Goal: Transaction & Acquisition: Purchase product/service

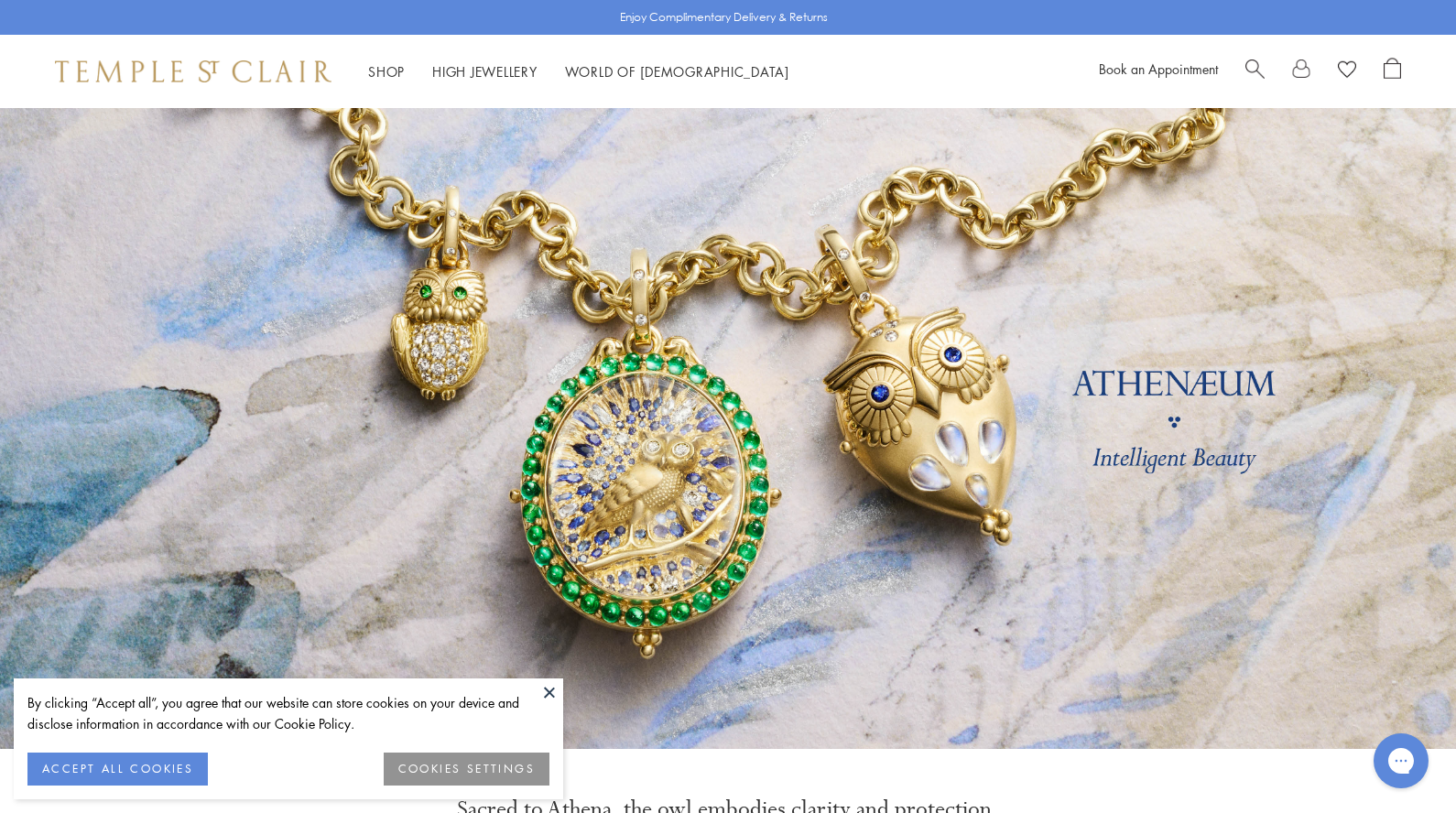
click at [549, 690] on button at bounding box center [549, 692] width 27 height 27
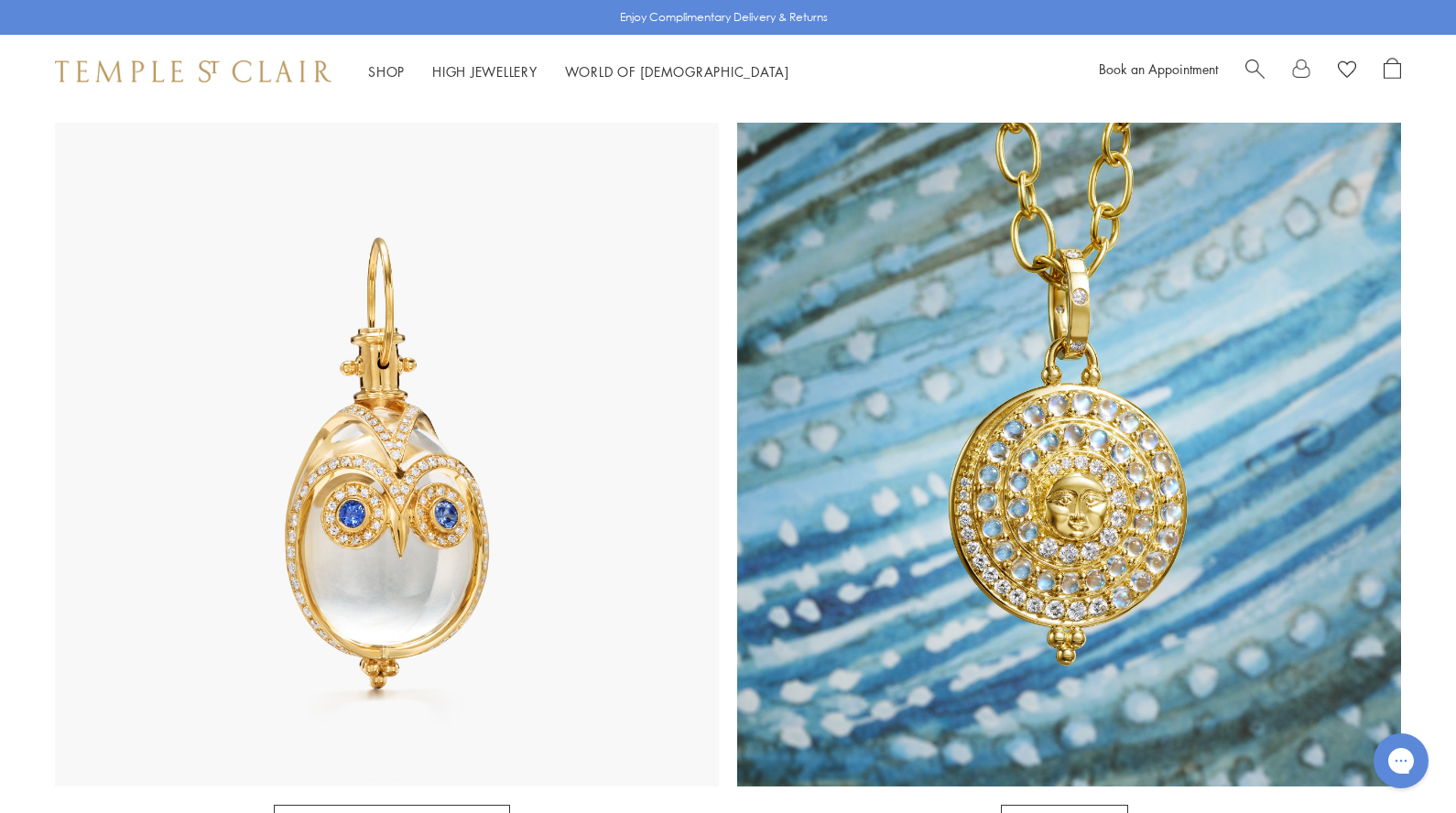
scroll to position [914, 0]
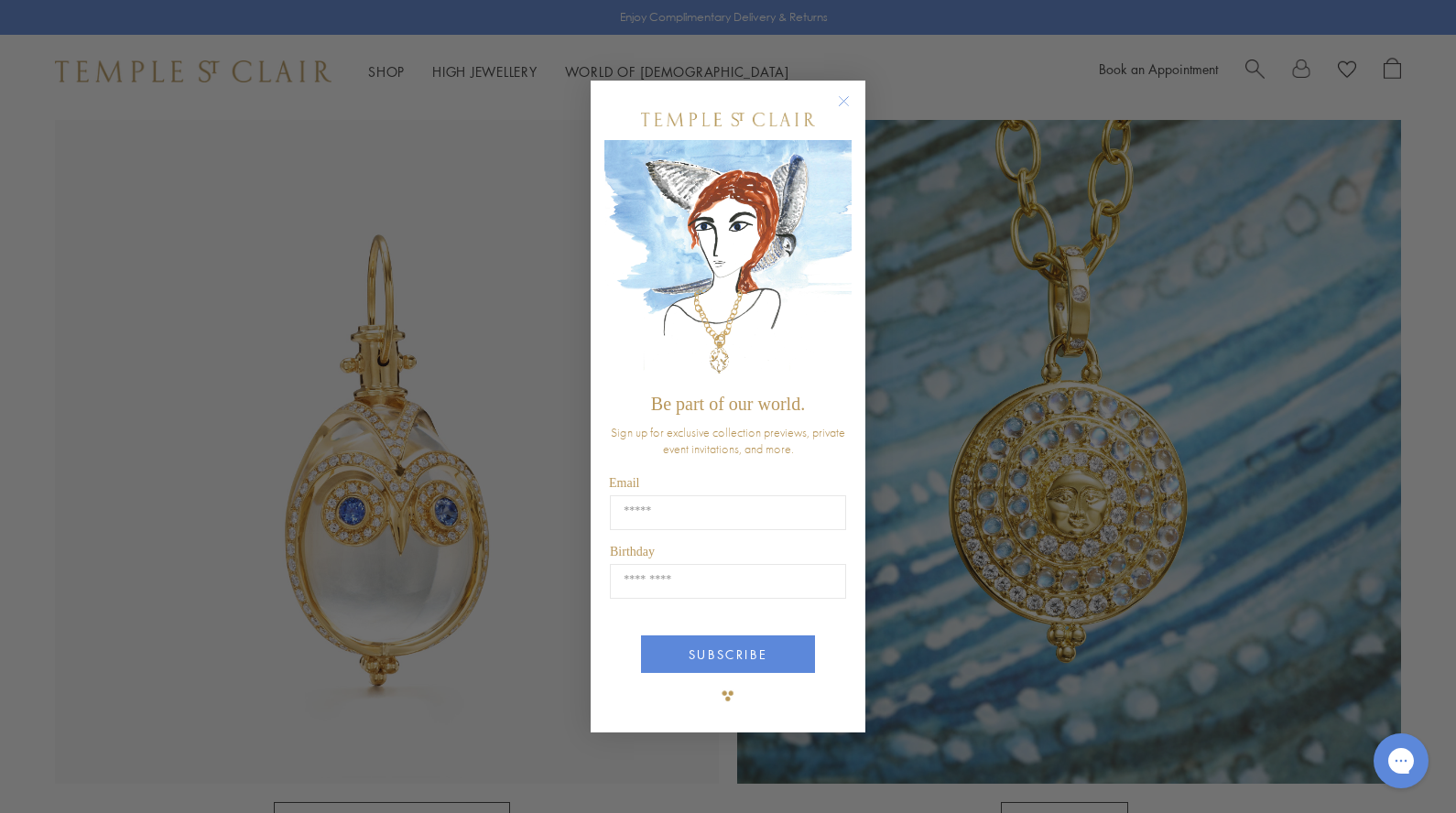
click at [842, 98] on circle "Close dialog" at bounding box center [843, 102] width 22 height 22
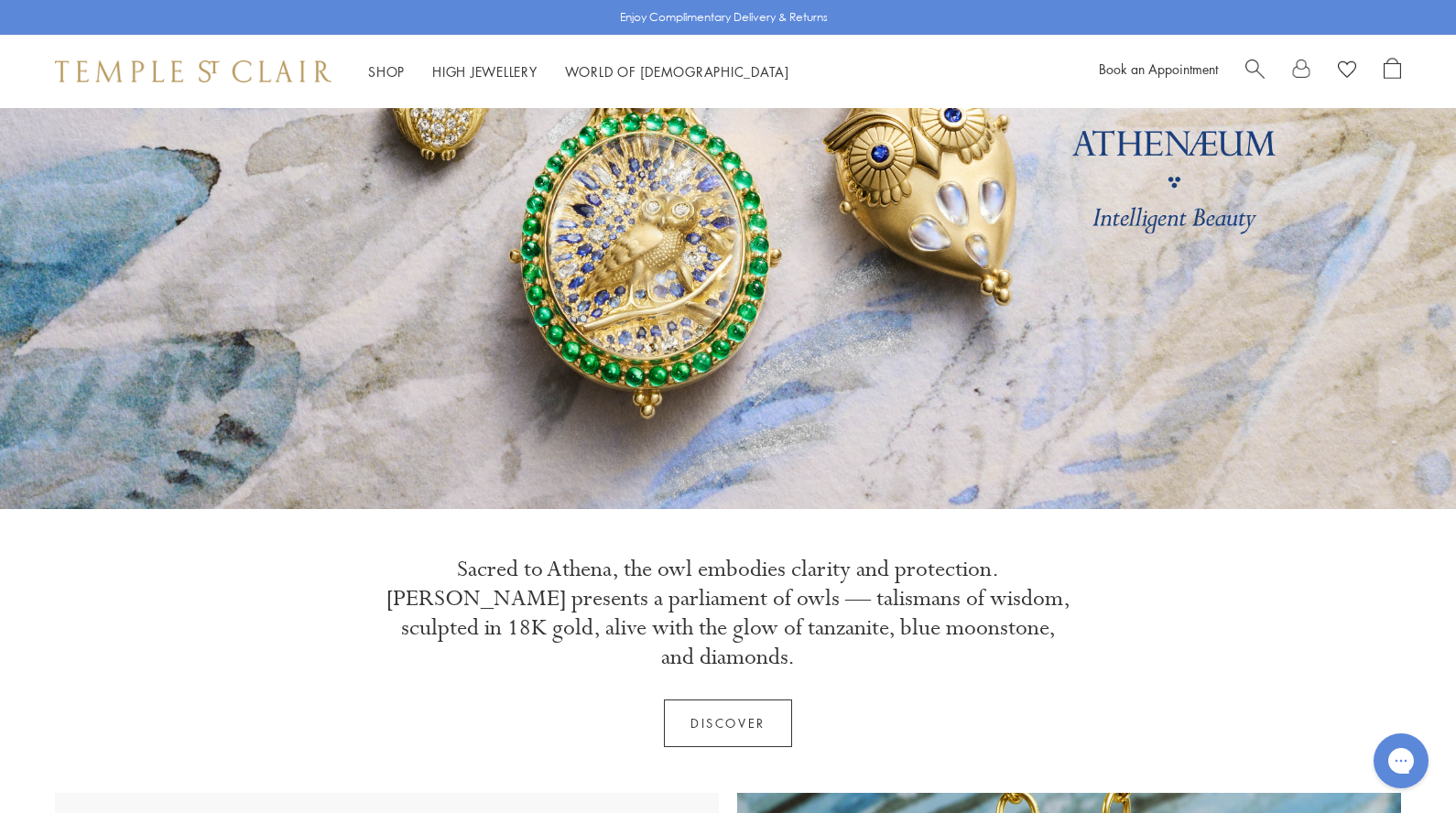
scroll to position [0, 0]
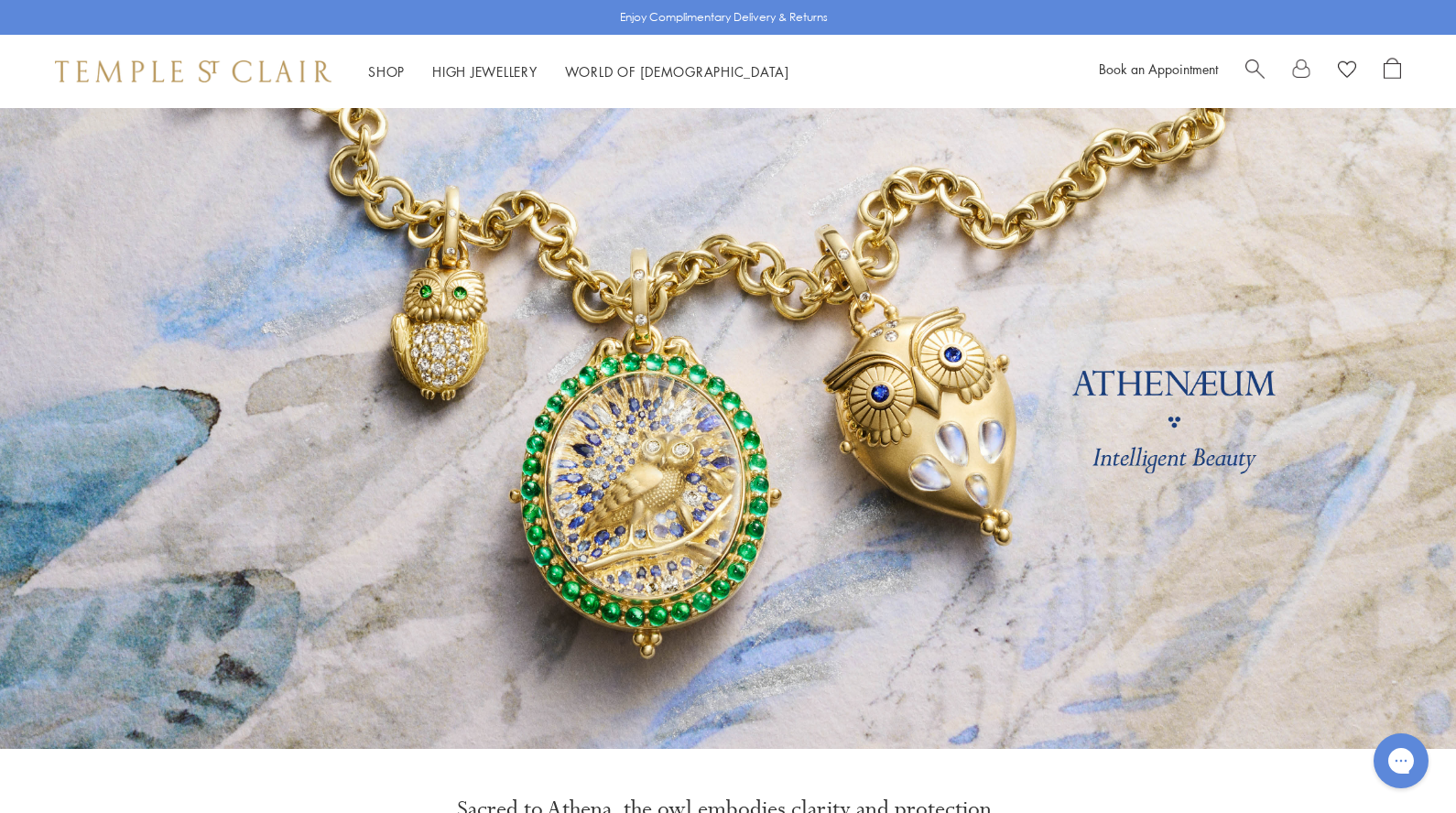
click at [233, 68] on img at bounding box center [193, 72] width 276 height 22
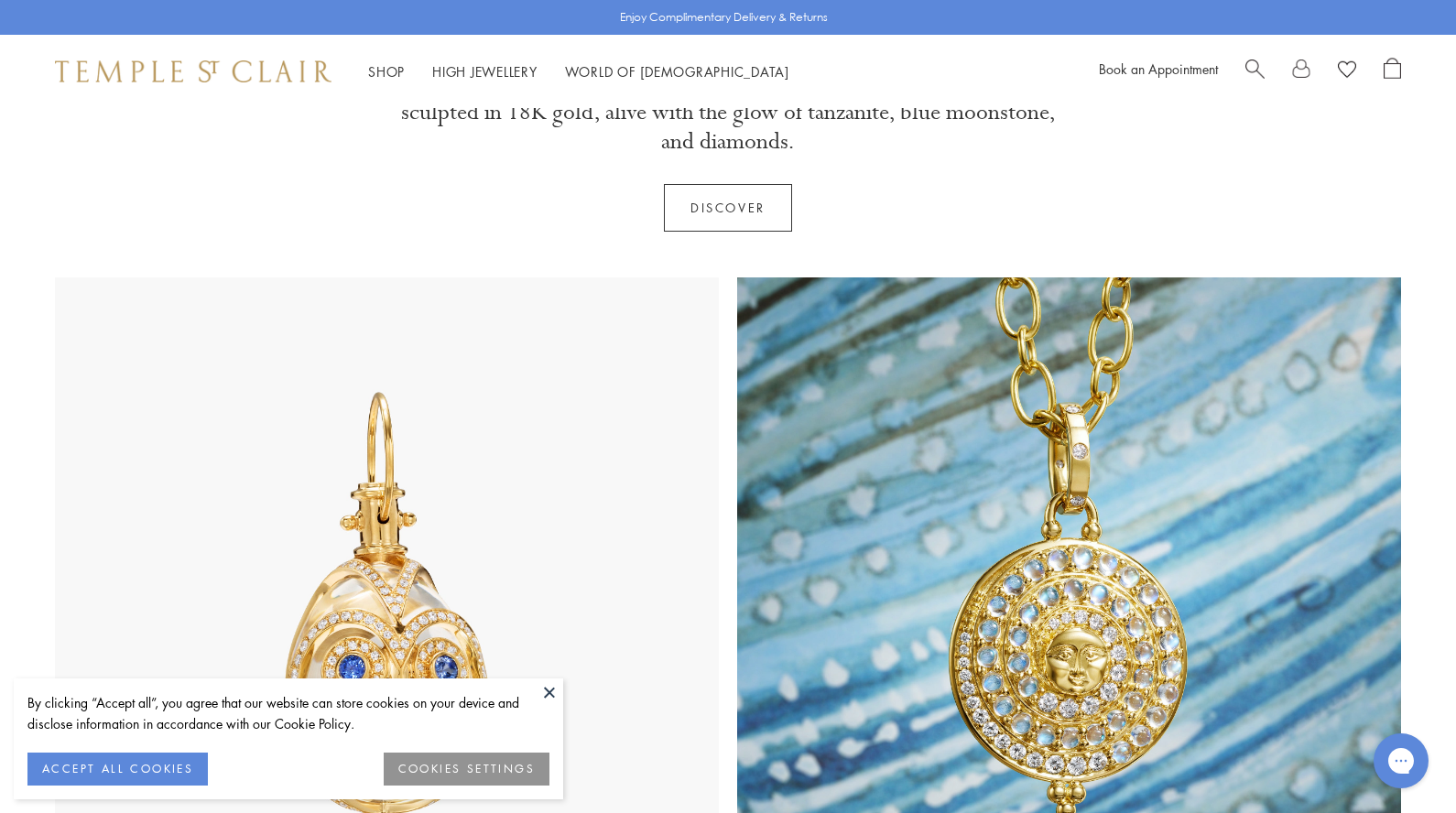
scroll to position [851, 0]
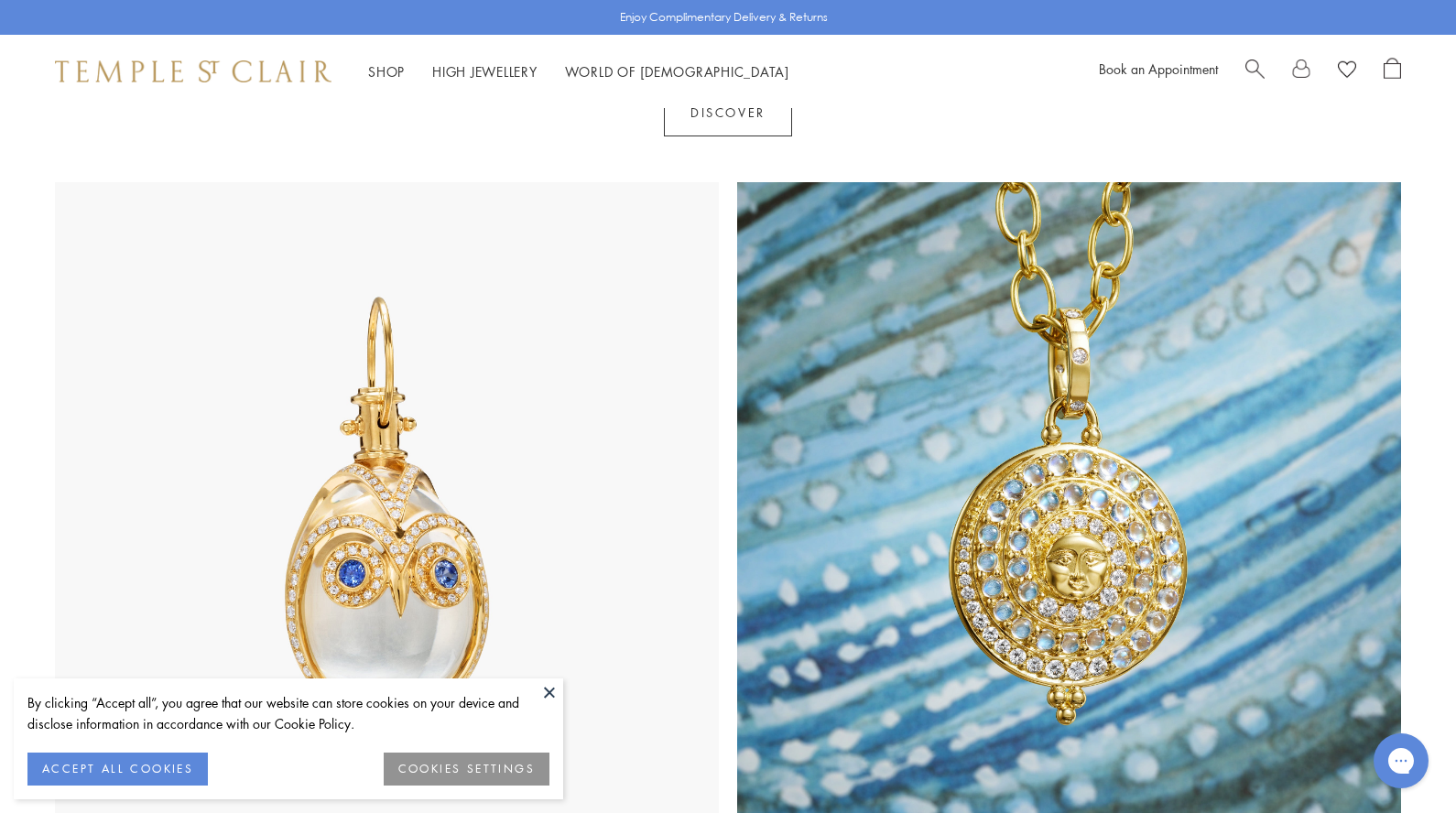
click at [550, 697] on button at bounding box center [549, 692] width 27 height 27
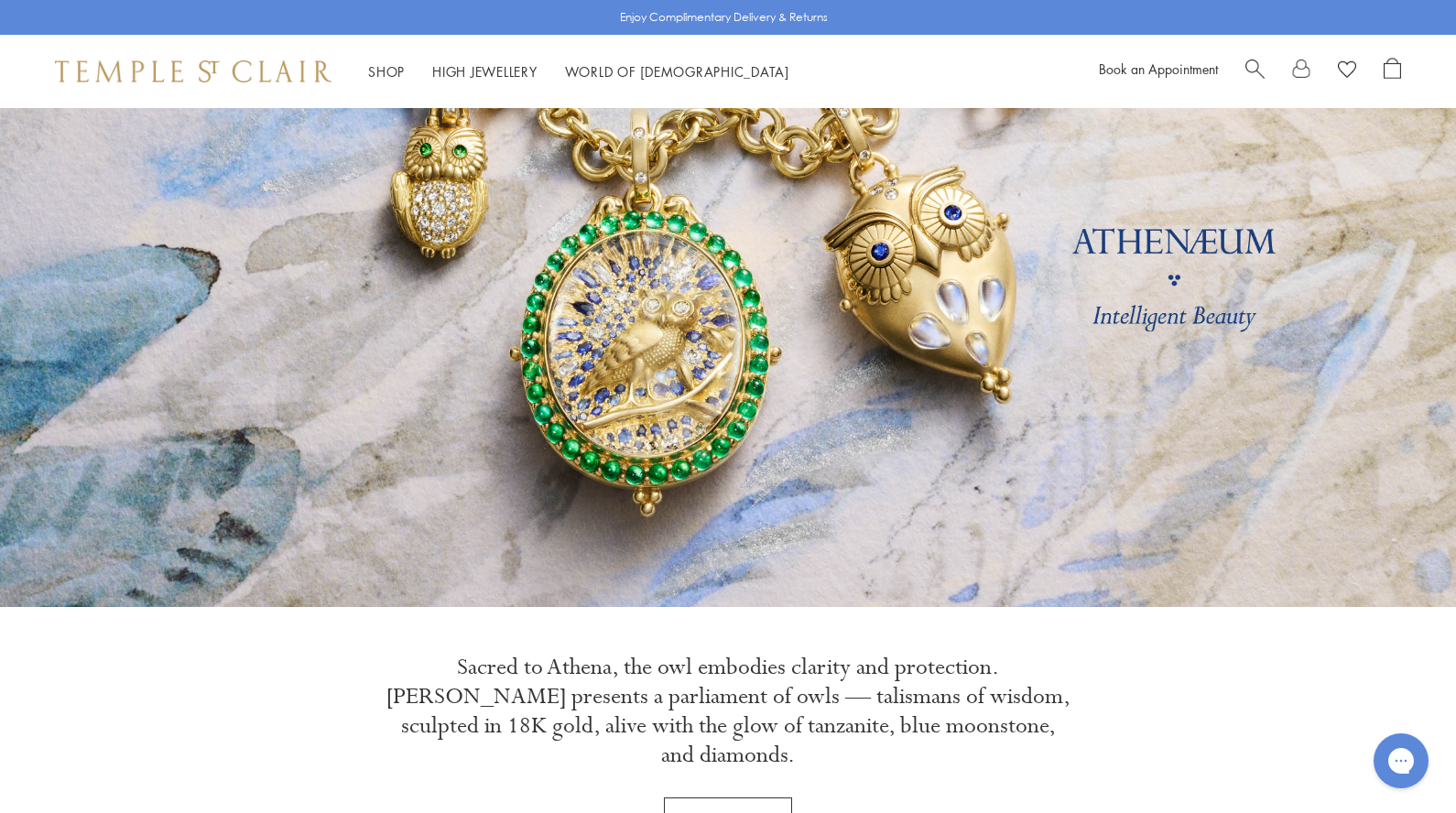
scroll to position [0, 0]
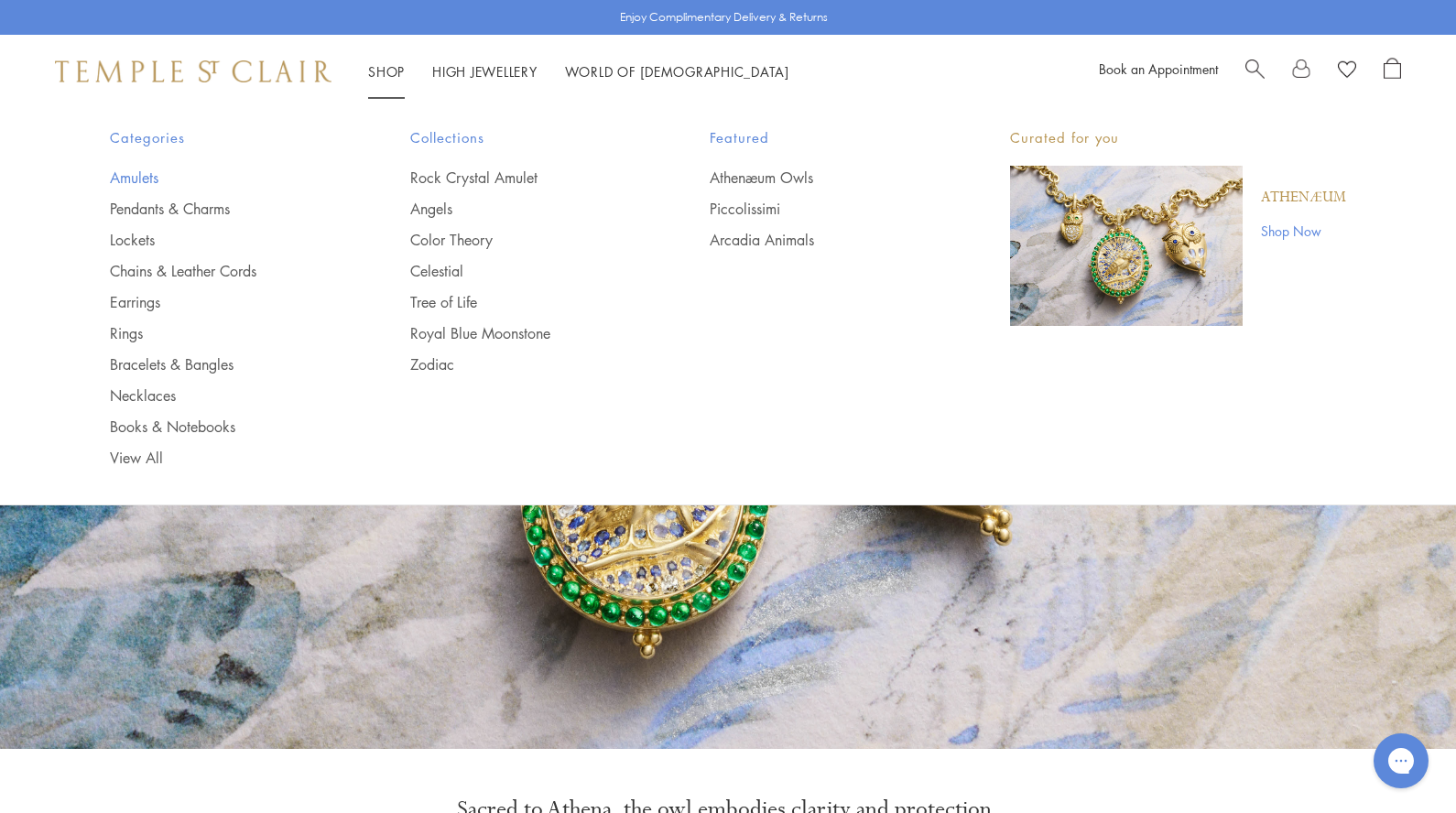
click at [140, 179] on link "Amulets" at bounding box center [223, 177] width 227 height 20
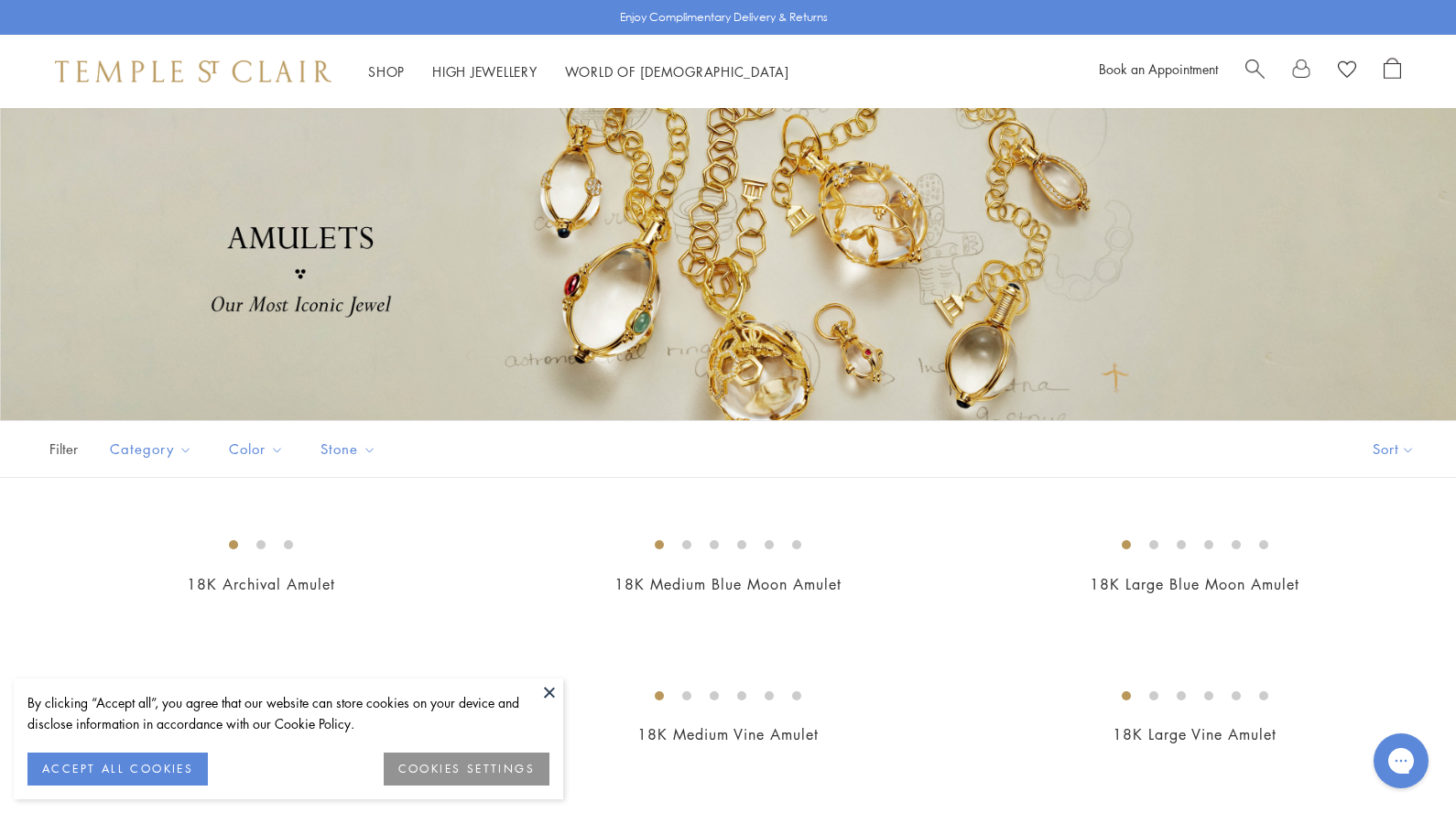
scroll to position [56, 0]
click at [168, 766] on button "ACCEPT ALL COOKIES" at bounding box center [117, 769] width 181 height 33
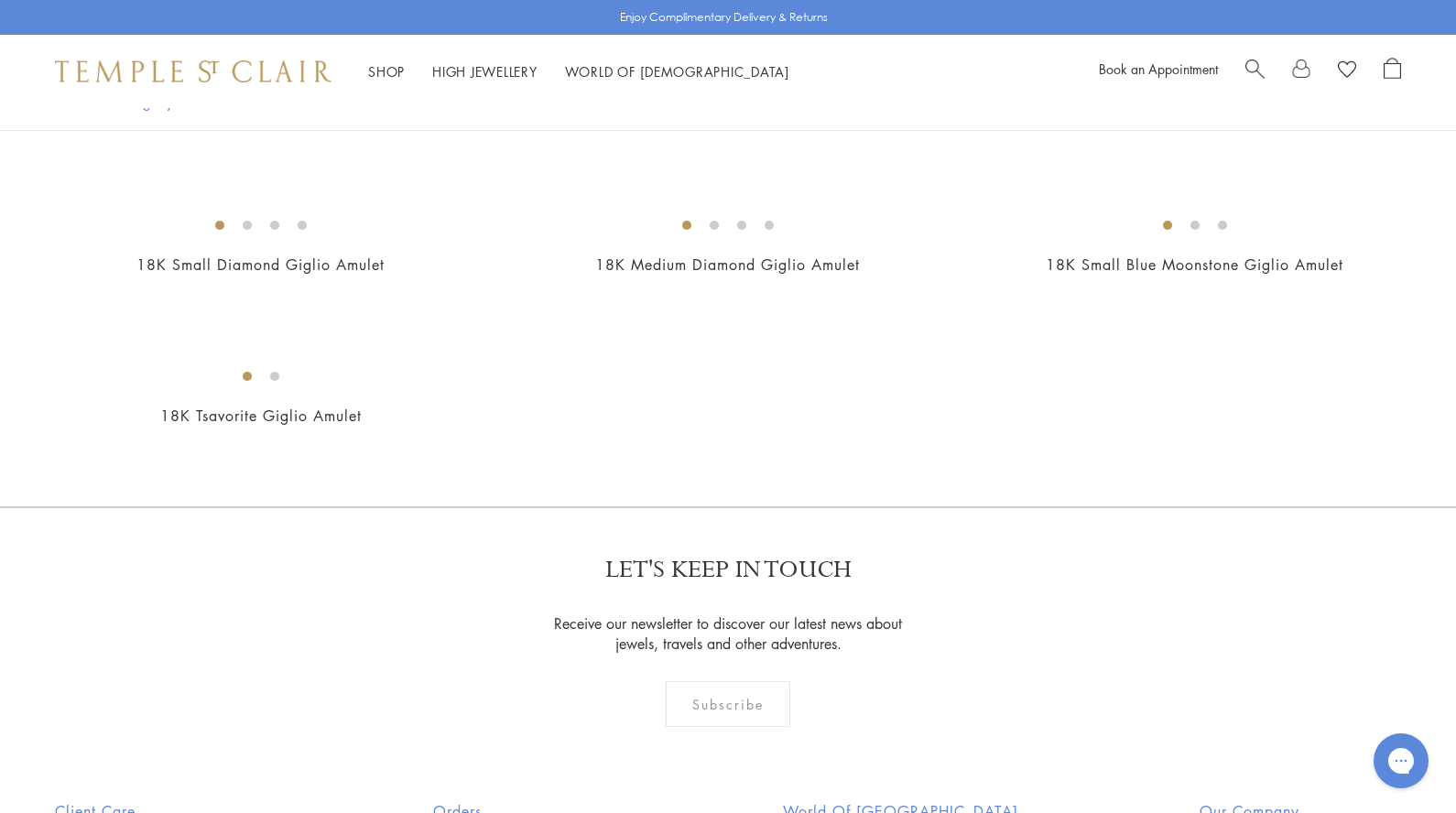
scroll to position [3807, 0]
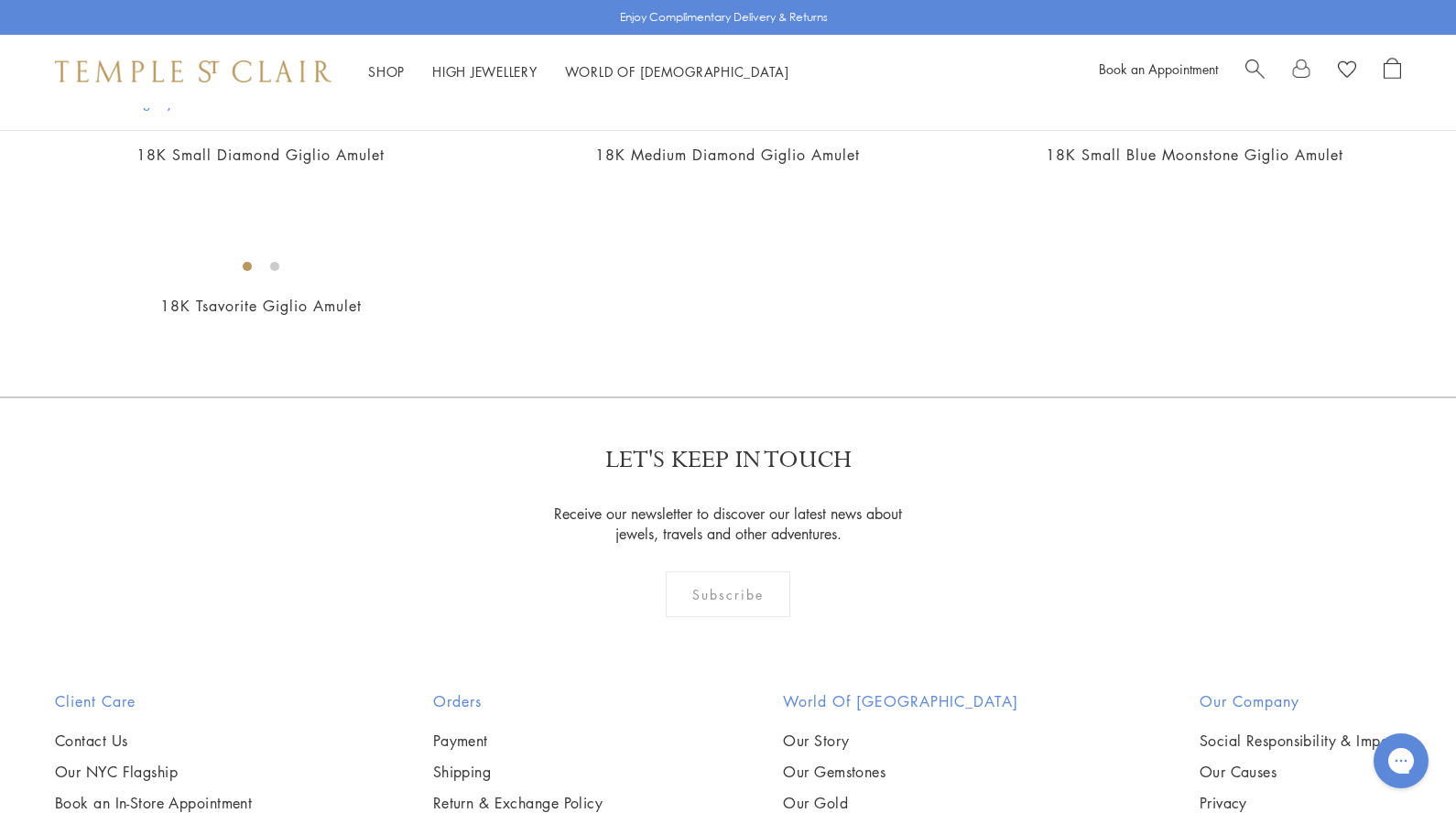
click at [0, 0] on img at bounding box center [0, 0] width 0 height 0
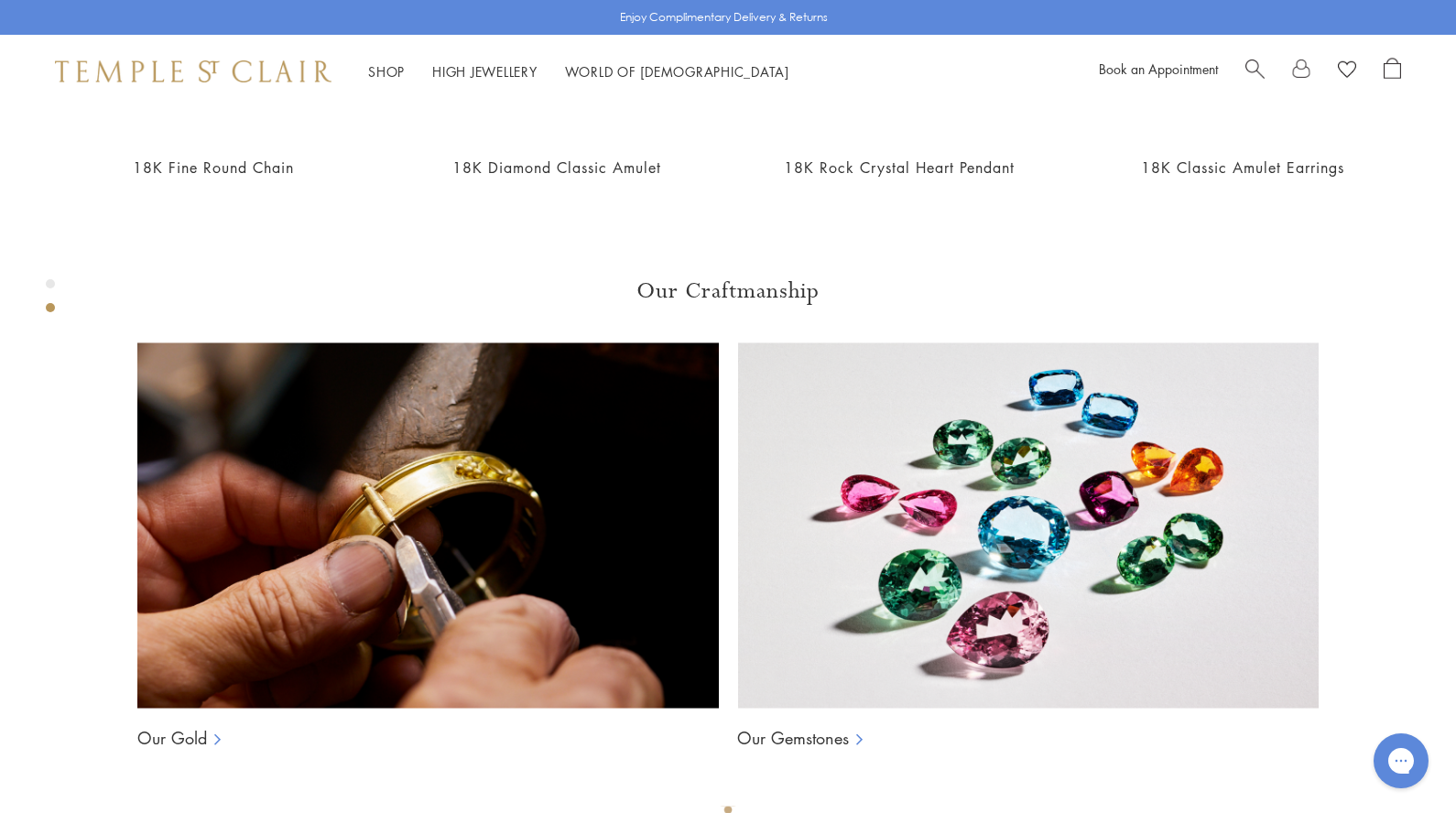
scroll to position [1325, 0]
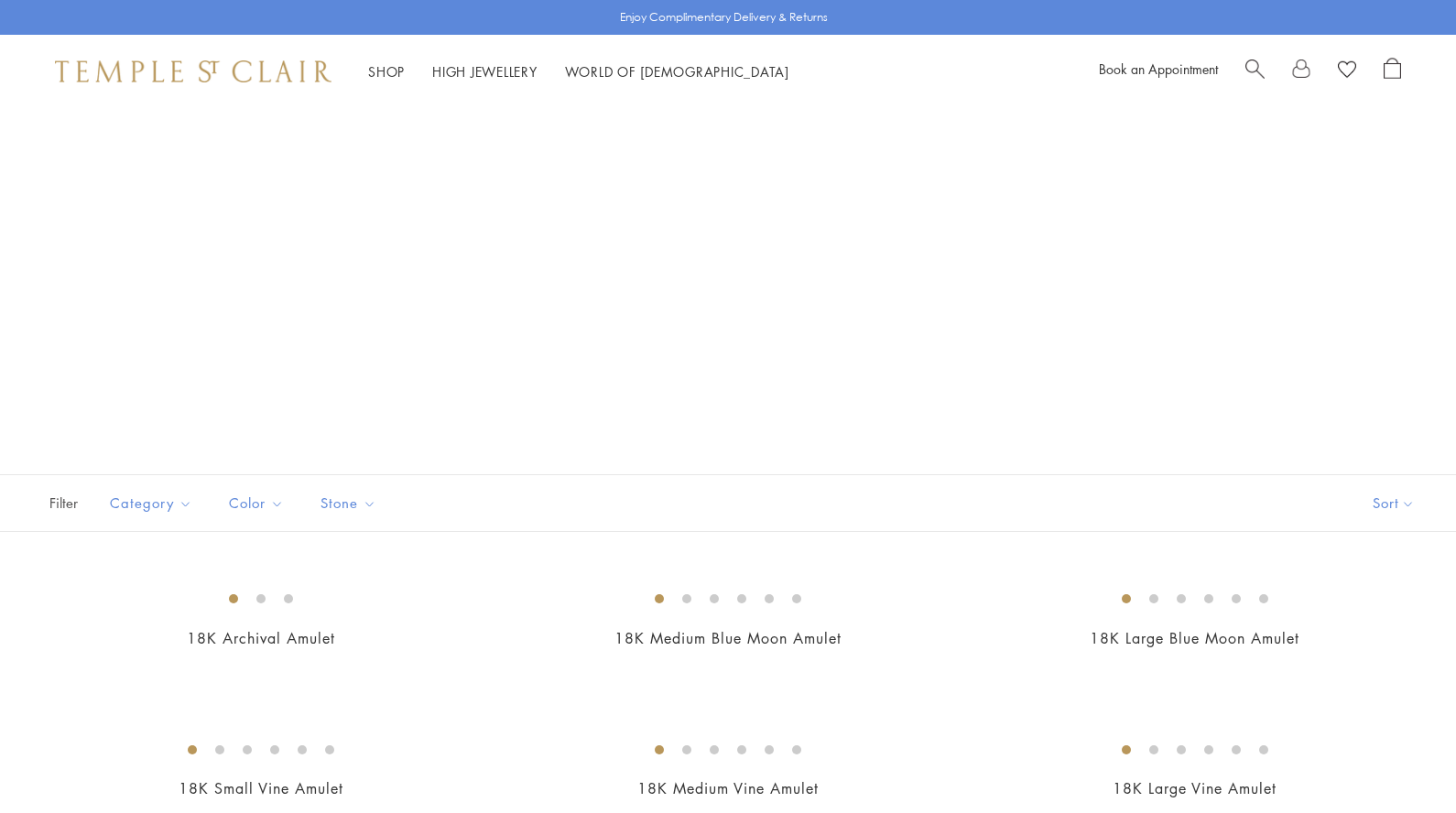
scroll to position [3258, 0]
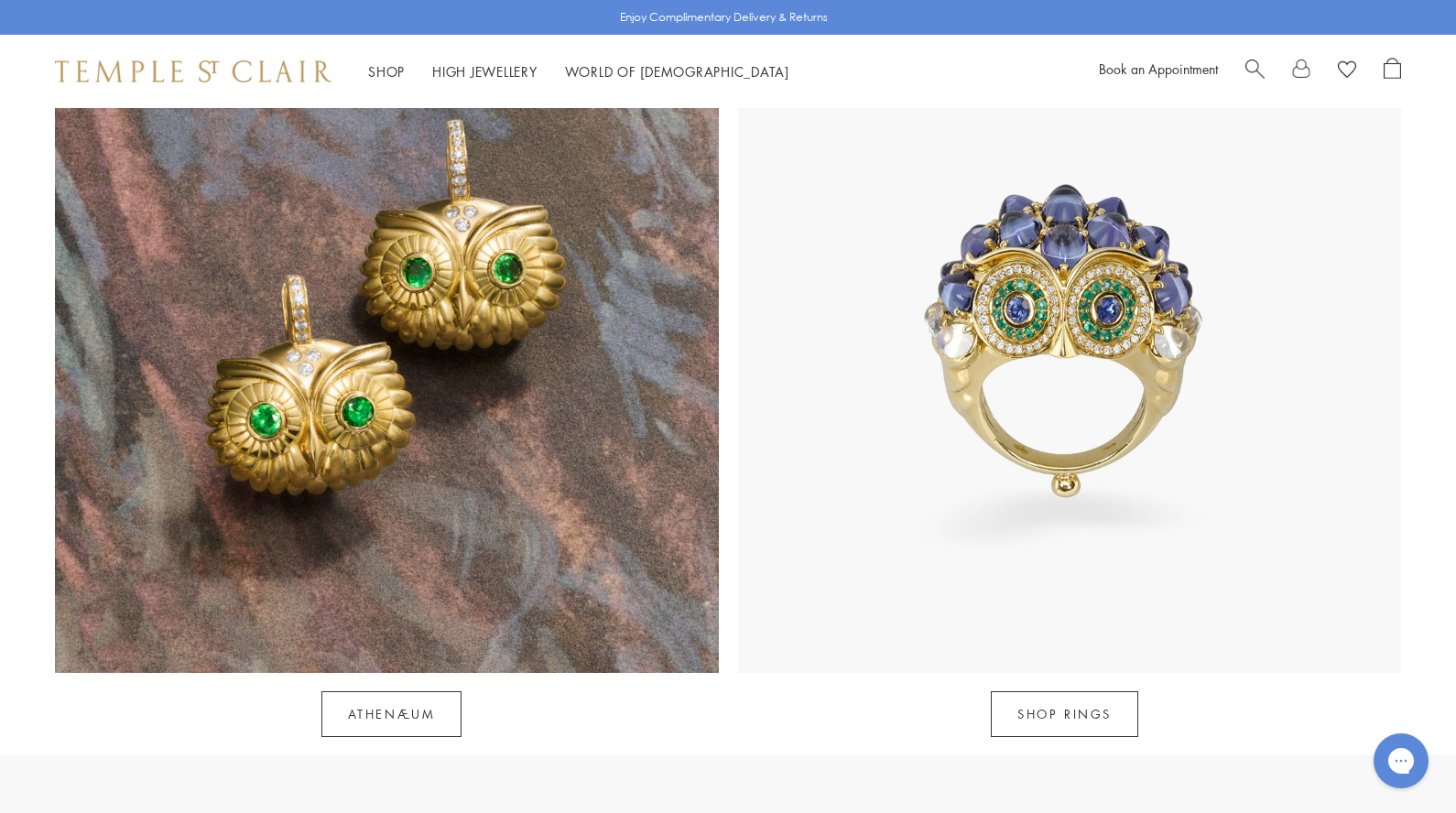
scroll to position [1707, 0]
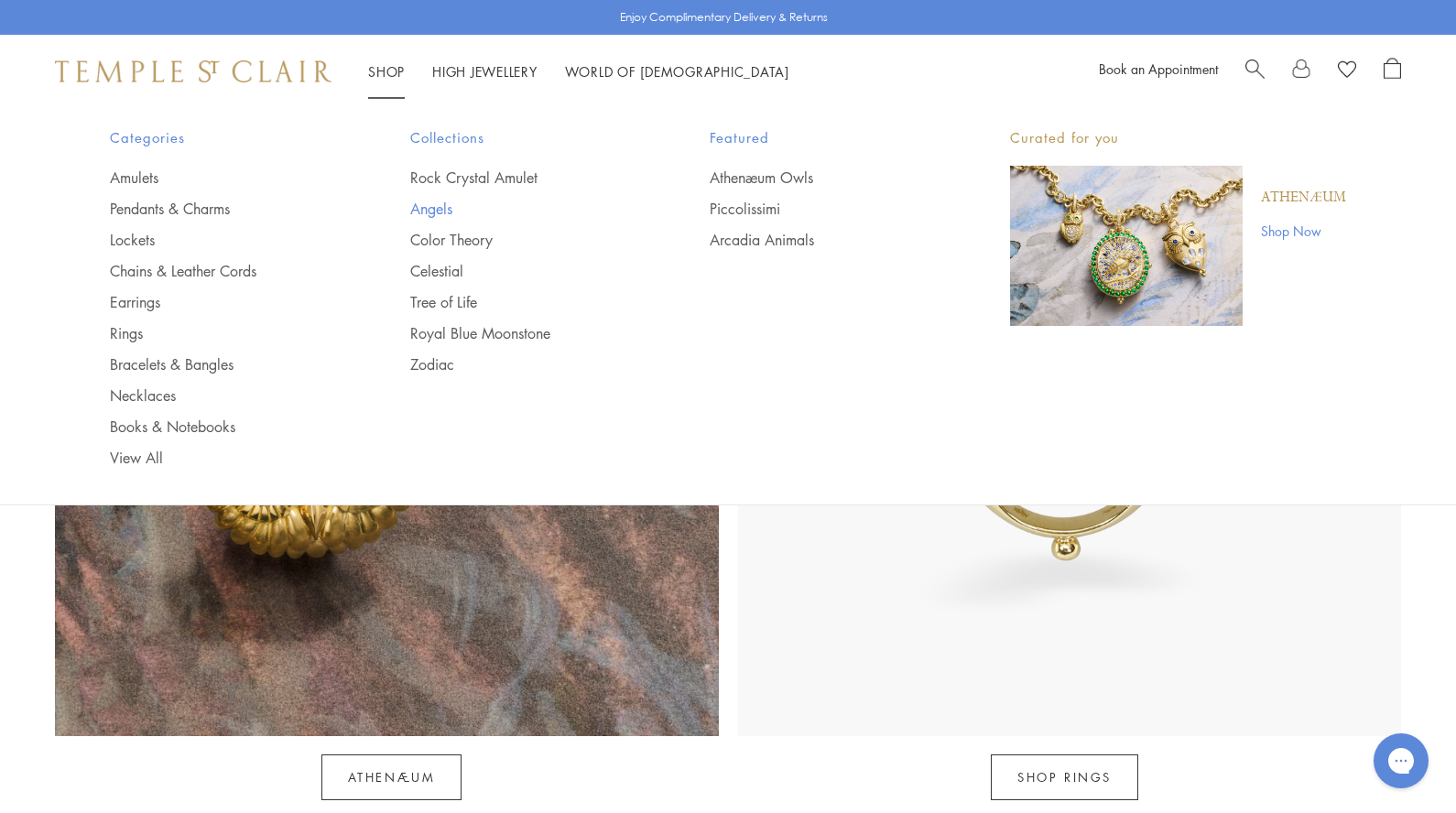
click at [433, 210] on link "Angels" at bounding box center [524, 209] width 227 height 20
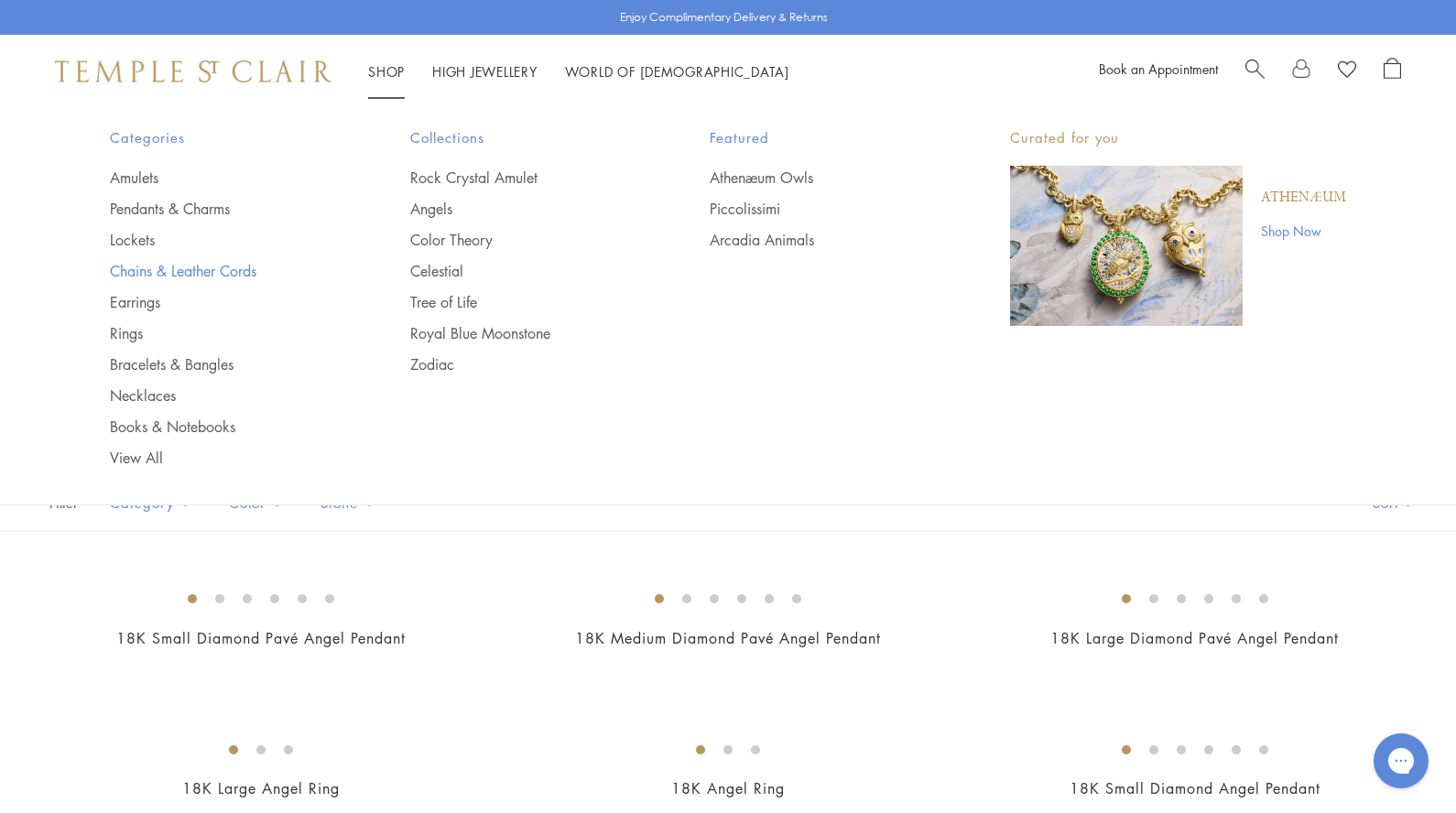
click at [145, 269] on link "Chains & Leather Cords" at bounding box center [223, 271] width 227 height 20
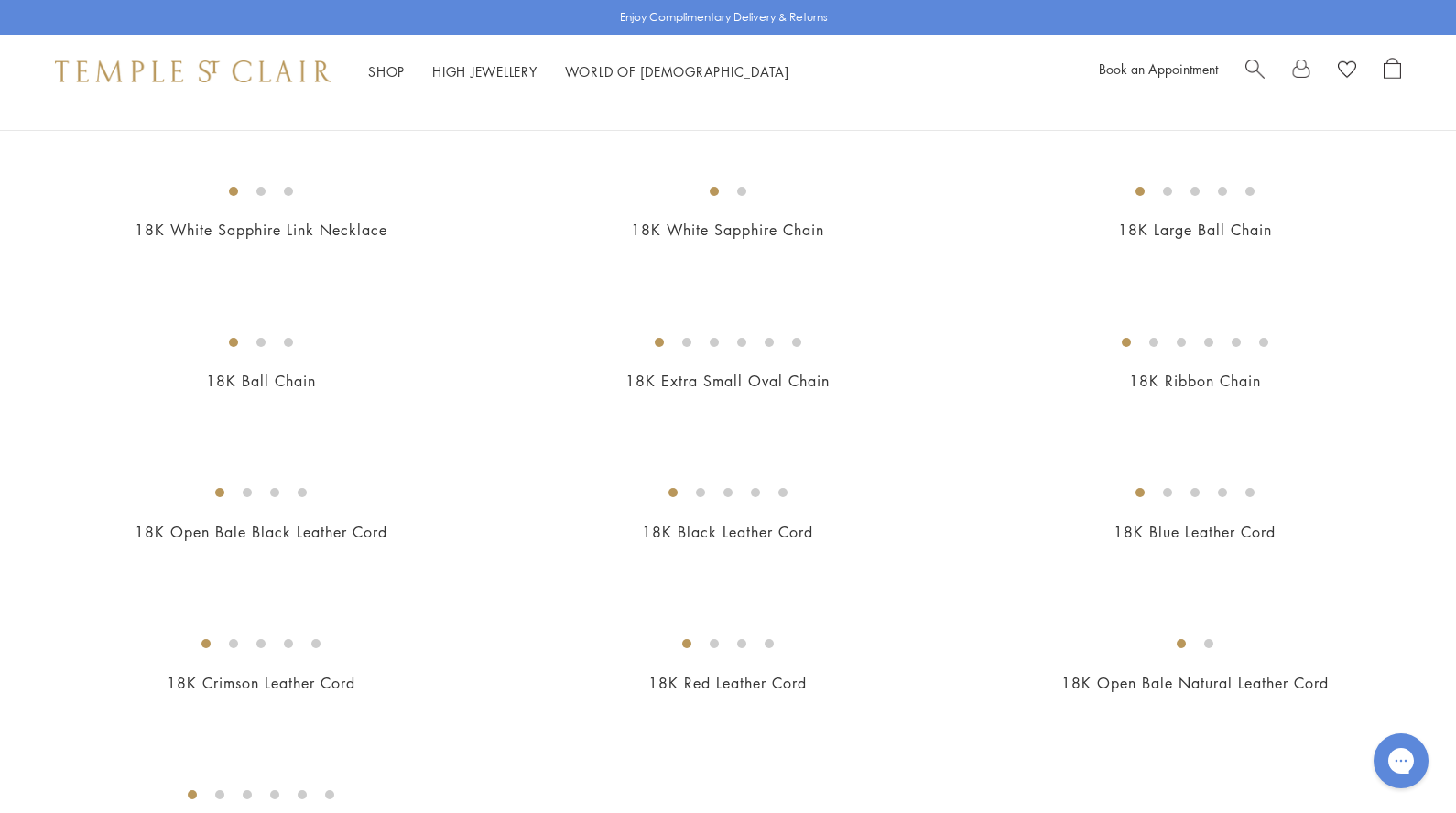
scroll to position [767, 0]
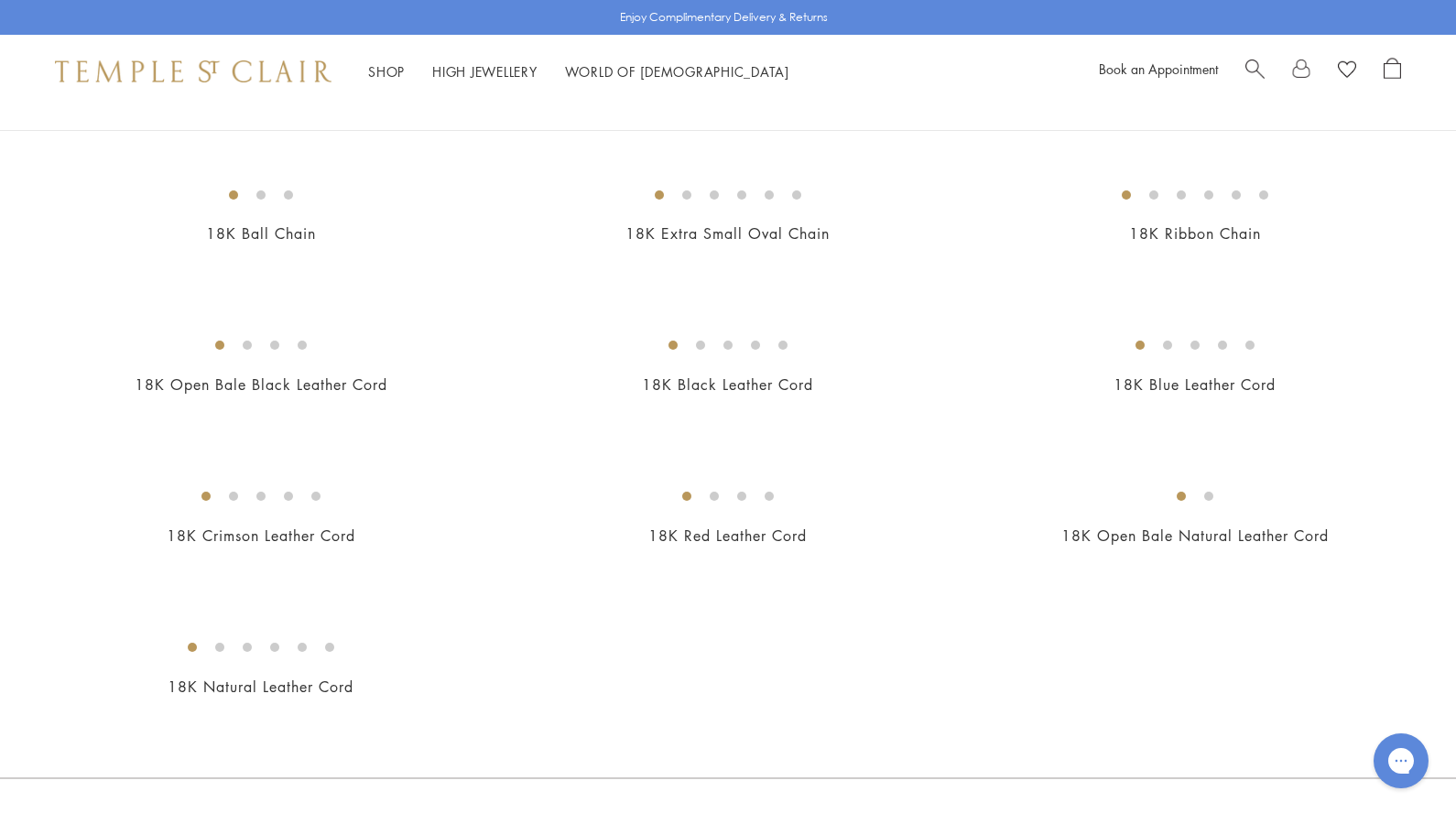
click at [0, 0] on img at bounding box center [0, 0] width 0 height 0
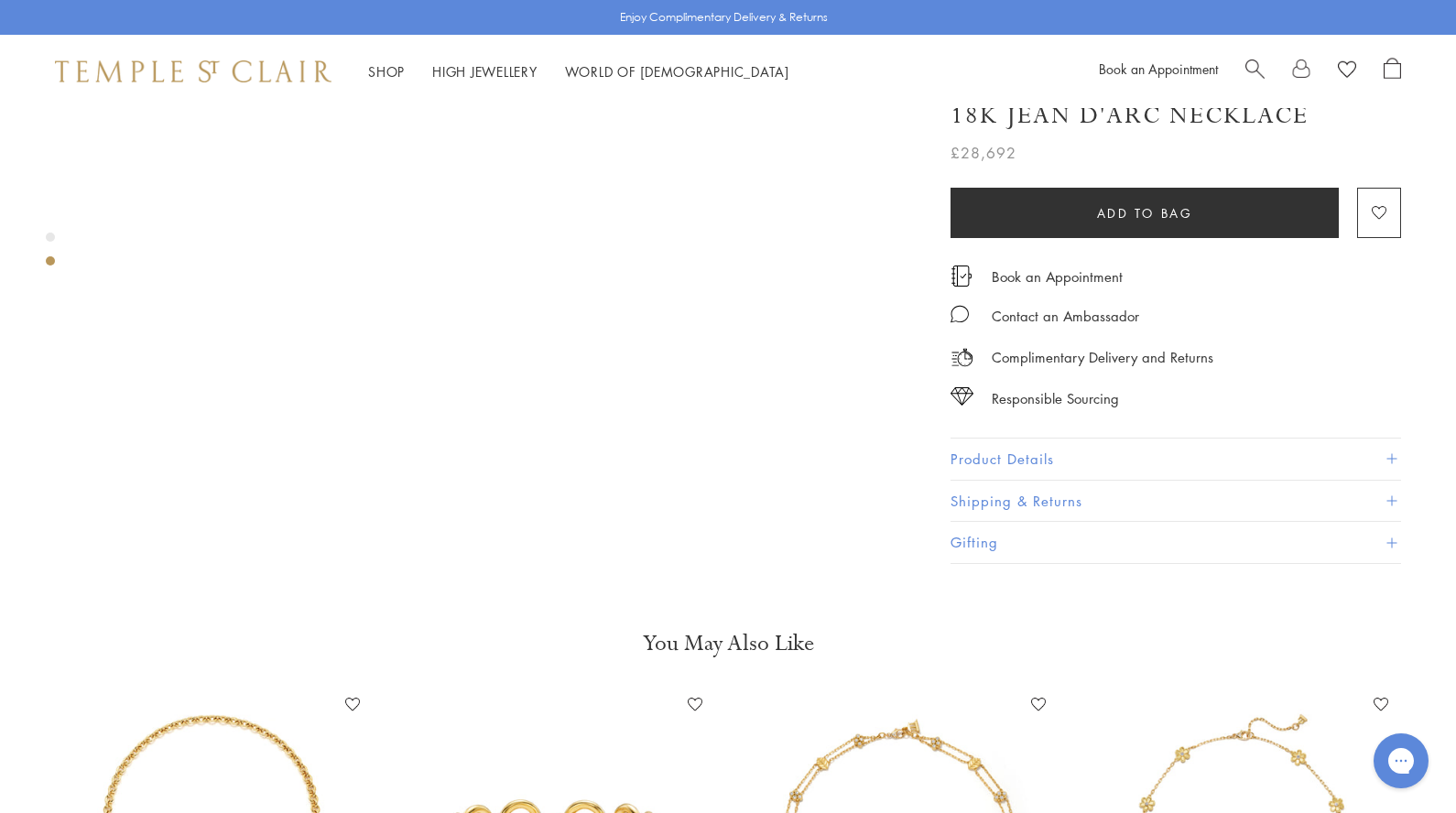
scroll to position [1550, 0]
